Goal: Information Seeking & Learning: Learn about a topic

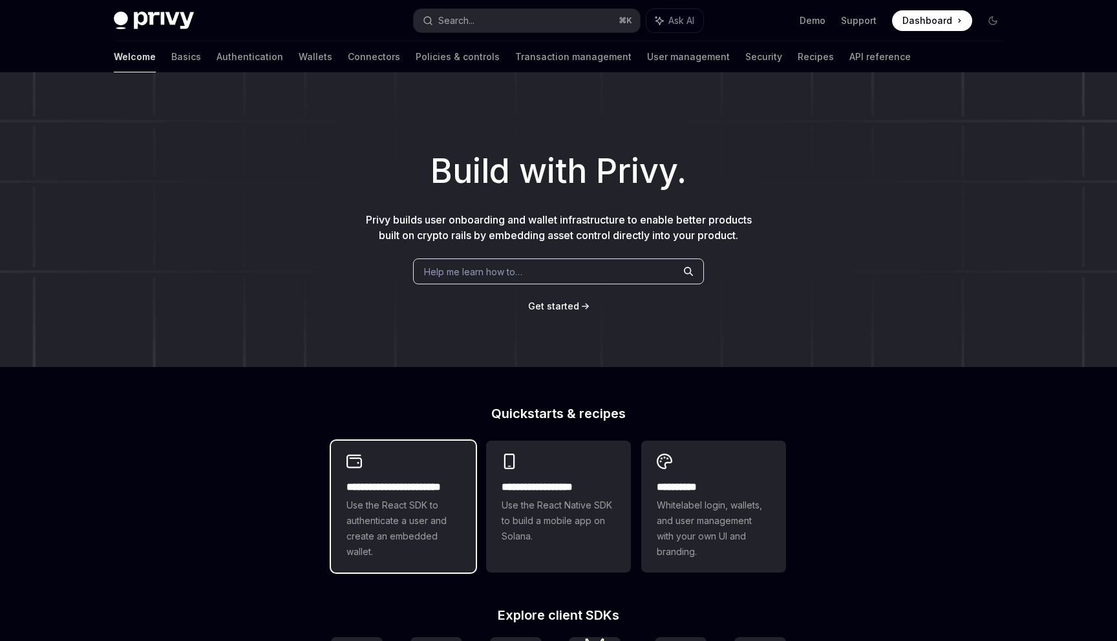
click at [409, 512] on span "Use the React SDK to authenticate a user and create an embedded wallet." at bounding box center [404, 529] width 114 height 62
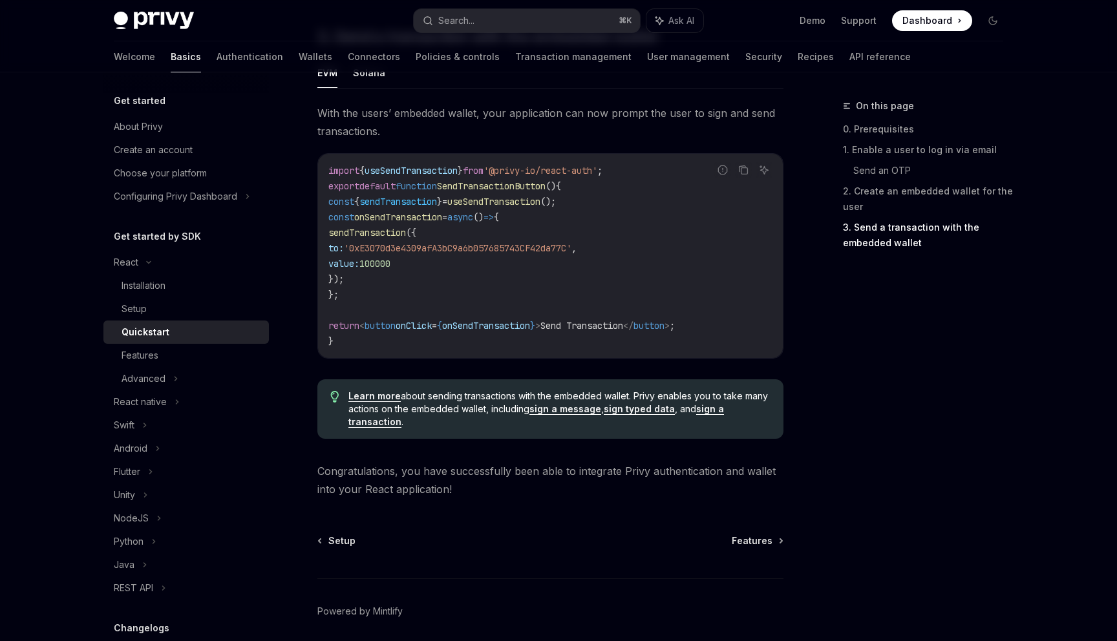
scroll to position [1234, 0]
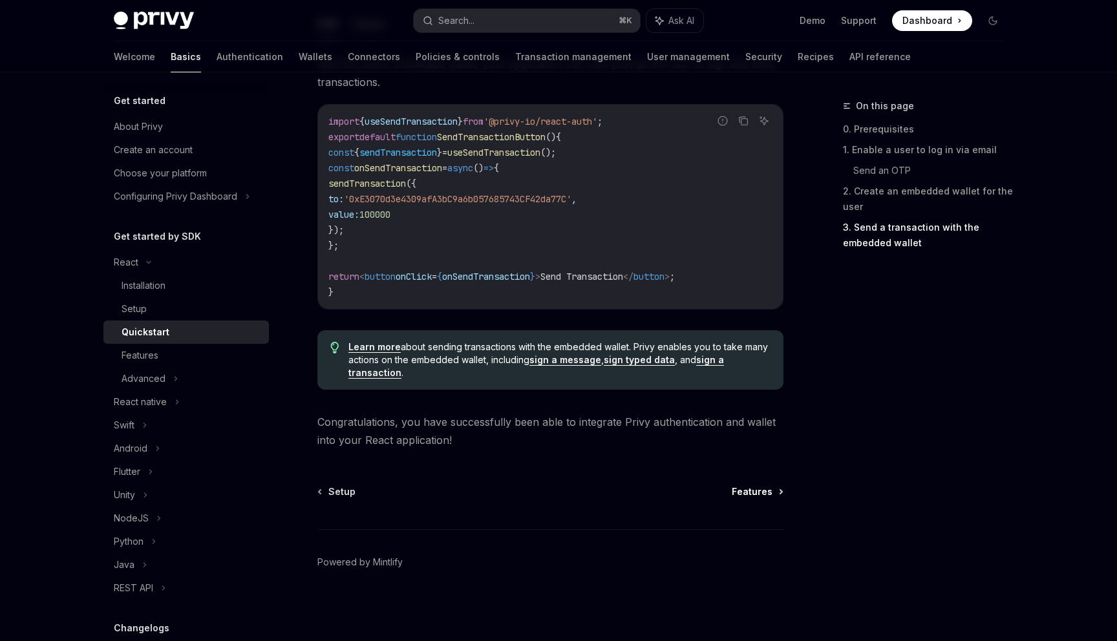
click at [766, 497] on span "Features" at bounding box center [752, 492] width 41 height 13
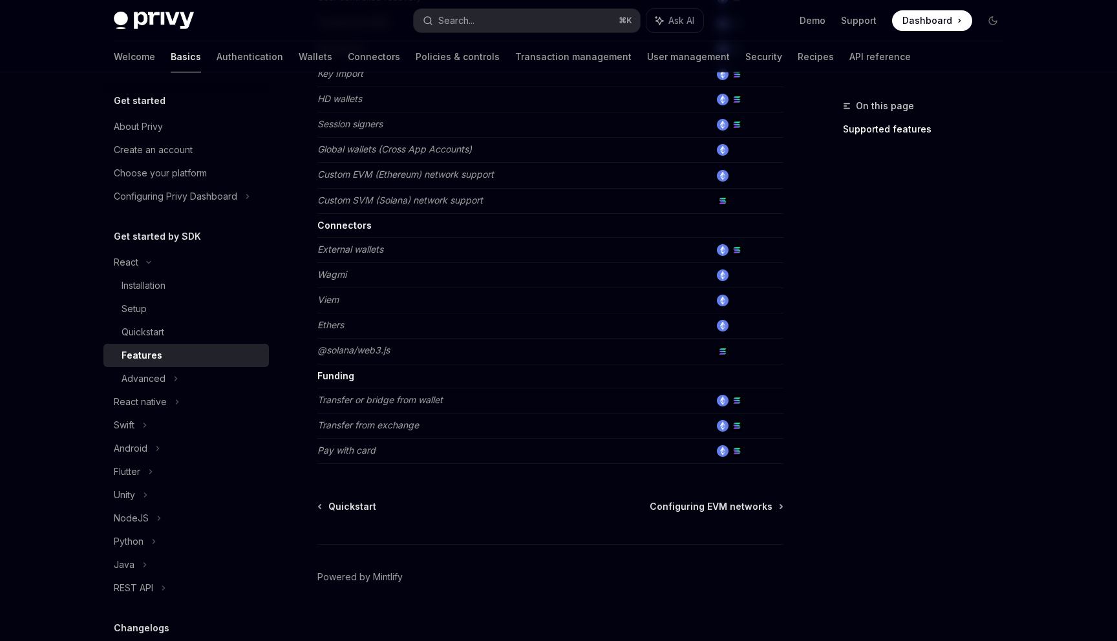
scroll to position [734, 0]
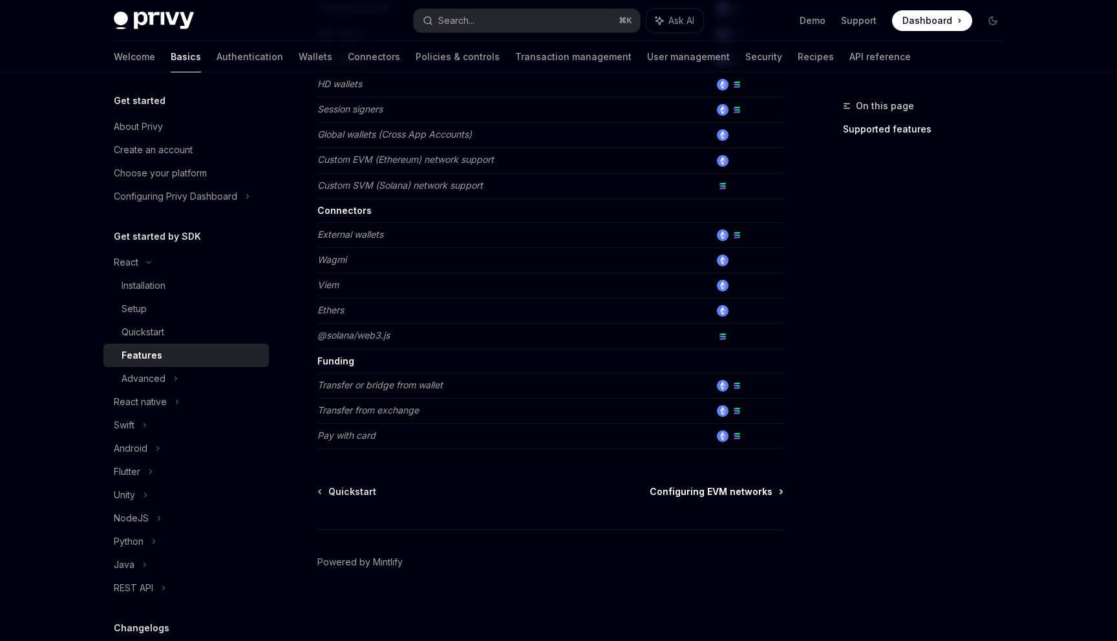
click at [739, 494] on span "Configuring EVM networks" at bounding box center [711, 492] width 123 height 13
type textarea "*"
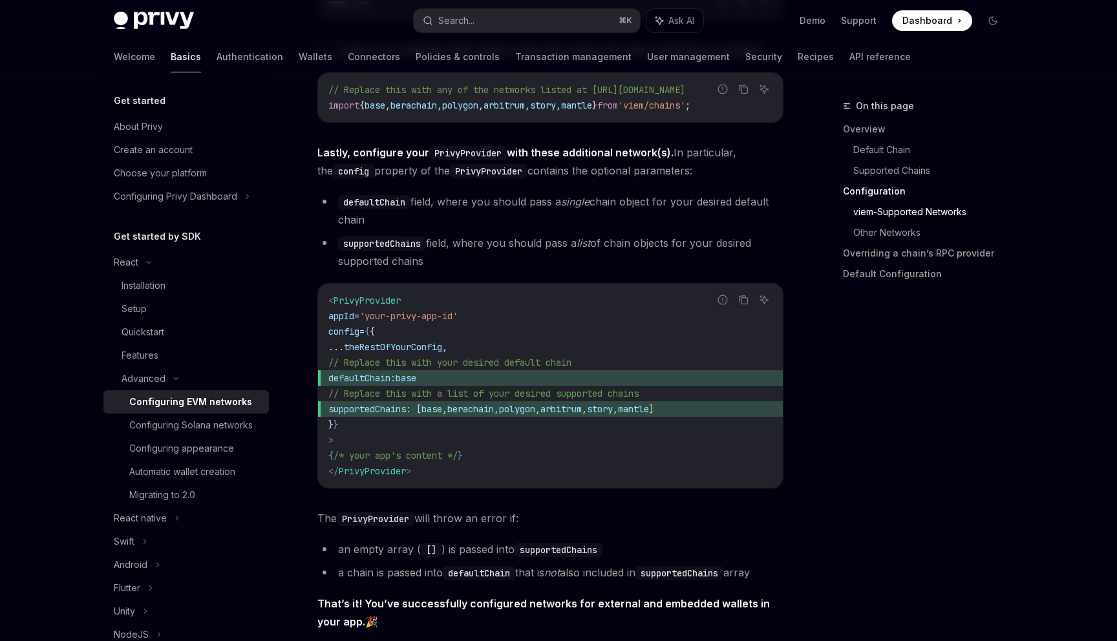
scroll to position [1564, 0]
